Goal: Use online tool/utility: Utilize a website feature to perform a specific function

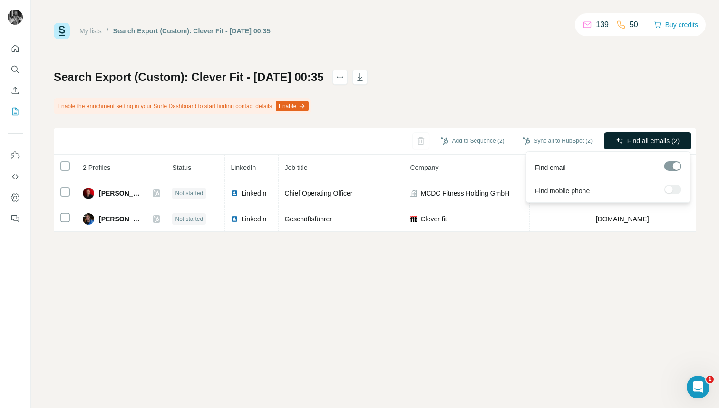
click at [628, 143] on span "Find all emails (2)" at bounding box center [654, 141] width 52 height 10
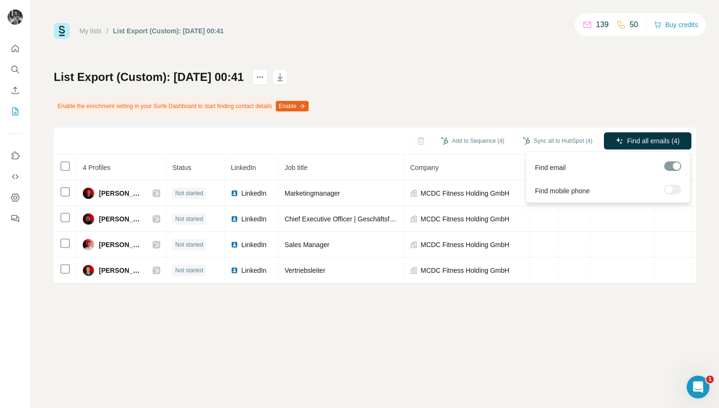
click at [630, 138] on span "Find all emails (4)" at bounding box center [654, 141] width 52 height 10
